Goal: Complete application form

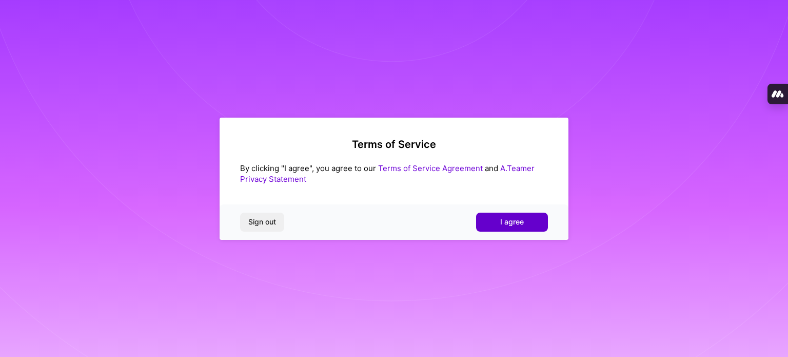
click at [508, 217] on span "I agree" at bounding box center [512, 222] width 24 height 10
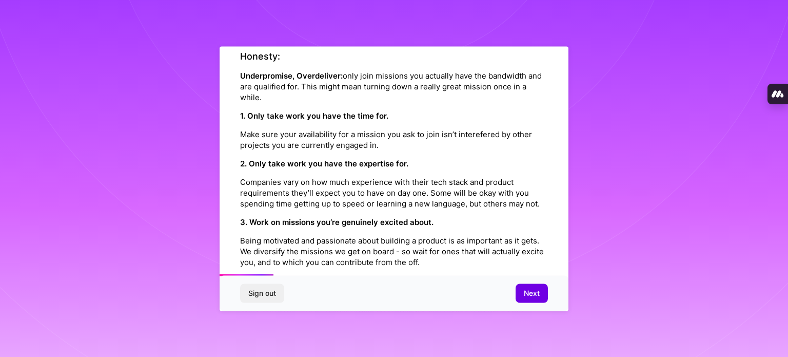
scroll to position [154, 0]
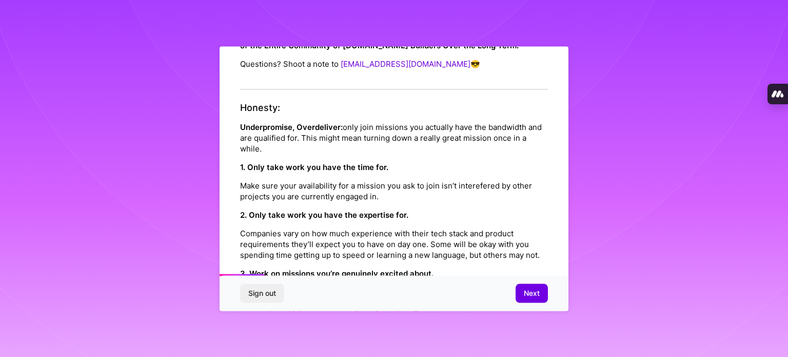
click at [285, 162] on strong "1. Only take work you have the time for." at bounding box center [314, 167] width 148 height 10
click at [413, 161] on p "1. Only take work you have the time for." at bounding box center [394, 166] width 308 height 11
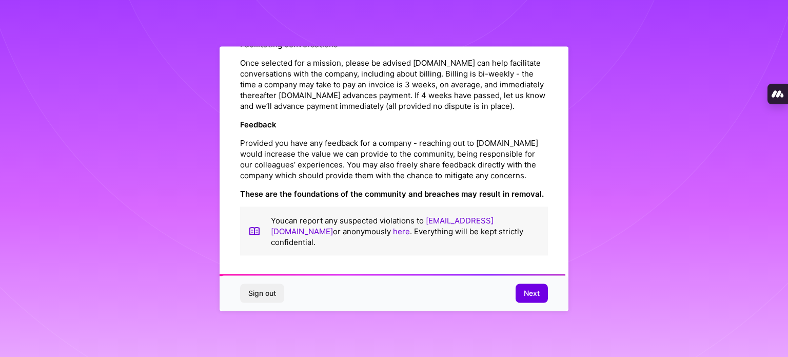
scroll to position [1190, 0]
click at [529, 292] on span "Next" at bounding box center [532, 293] width 16 height 10
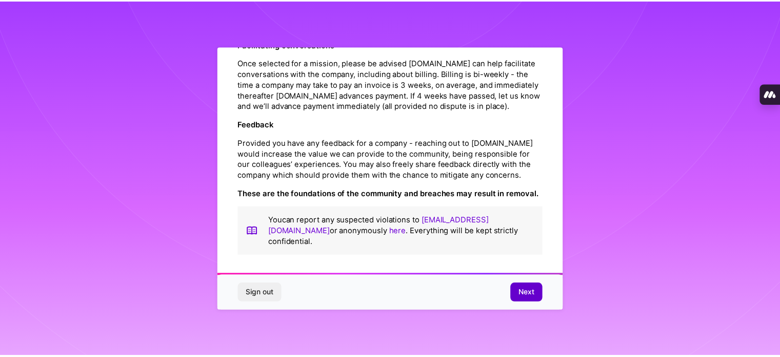
scroll to position [12, 0]
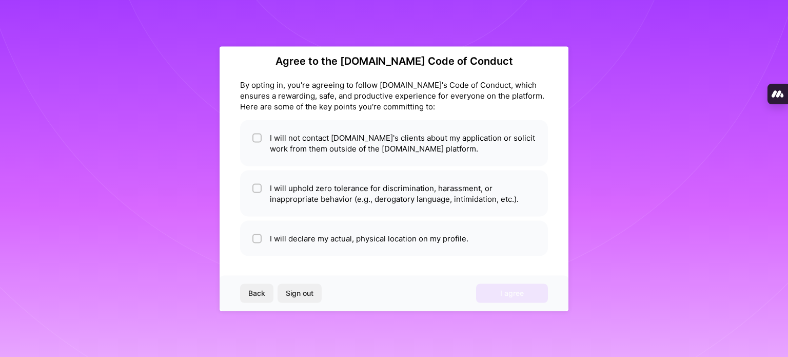
click at [259, 86] on div "By opting in, you're agreeing to follow [DOMAIN_NAME]'s Code of Conduct, which …" at bounding box center [394, 95] width 308 height 32
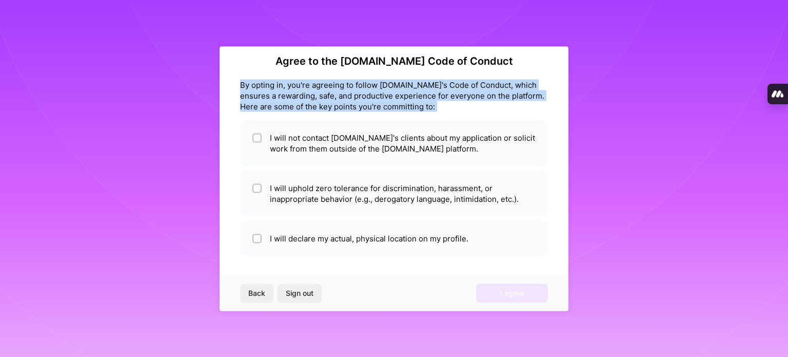
click at [259, 86] on div "By opting in, you're agreeing to follow [DOMAIN_NAME]'s Code of Conduct, which …" at bounding box center [394, 95] width 308 height 32
click at [425, 91] on div "By opting in, you're agreeing to follow [DOMAIN_NAME]'s Code of Conduct, which …" at bounding box center [394, 95] width 308 height 32
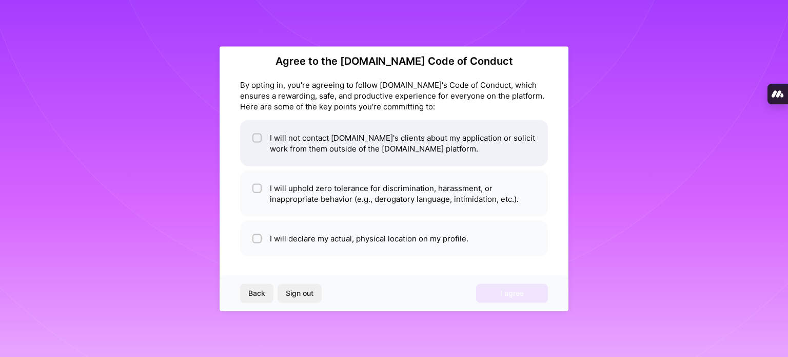
click at [252, 139] on li "I will not contact [DOMAIN_NAME]'s clients about my application or solicit work…" at bounding box center [394, 143] width 308 height 46
checkbox input "true"
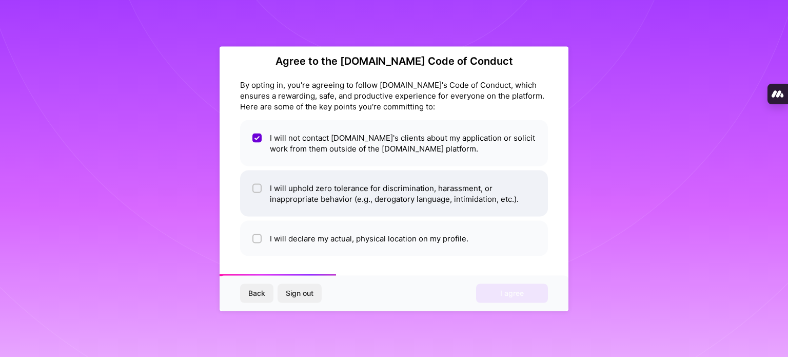
click at [259, 190] on input "checkbox" at bounding box center [258, 188] width 7 height 7
checkbox input "true"
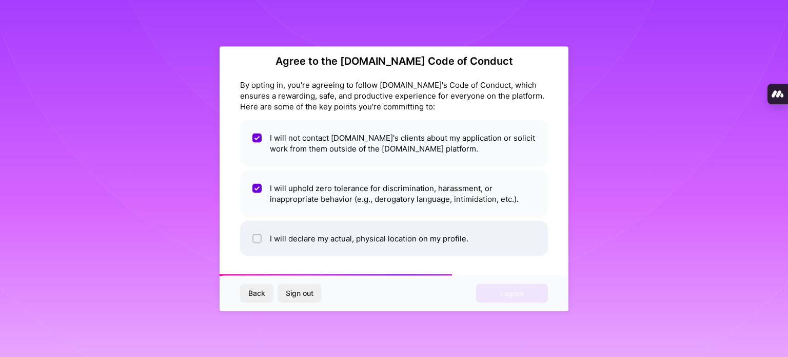
click at [259, 237] on input "checkbox" at bounding box center [258, 238] width 7 height 7
checkbox input "true"
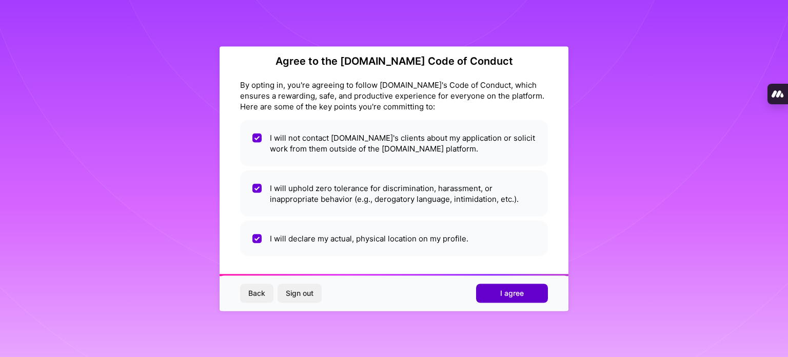
click at [534, 296] on button "I agree" at bounding box center [512, 293] width 72 height 18
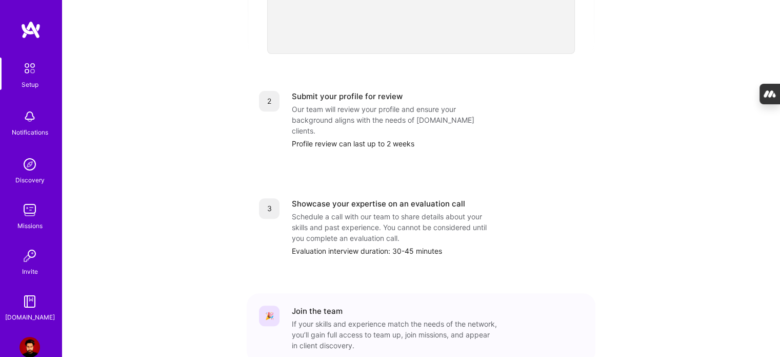
scroll to position [423, 0]
